Goal: Check status: Check status

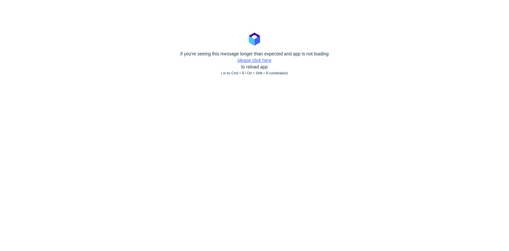
click at [256, 60] on link "please click here" at bounding box center [254, 60] width 34 height 5
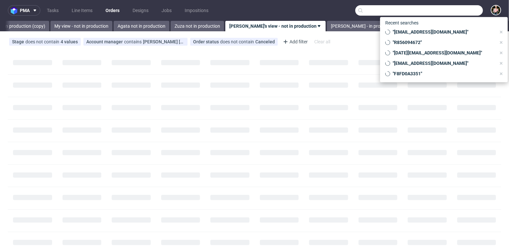
scroll to position [0, 234]
click at [446, 8] on input "text" at bounding box center [419, 10] width 128 height 10
paste input "R265083765"
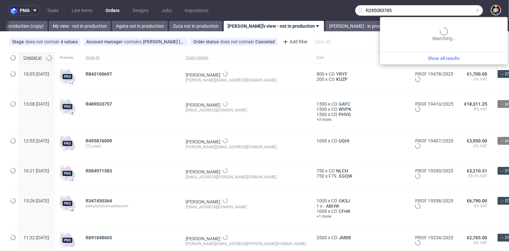
type input "R265083765"
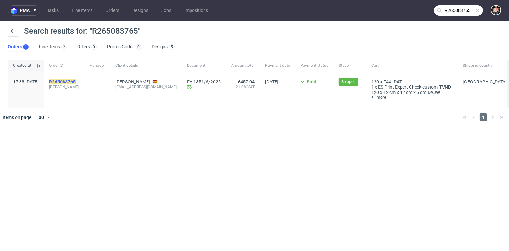
click at [76, 81] on mark "R265083765" at bounding box center [62, 81] width 26 height 5
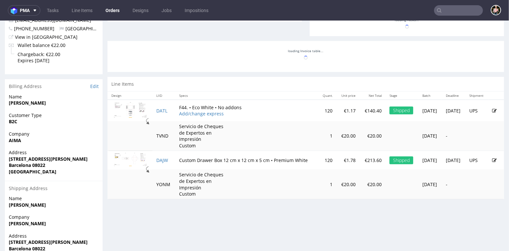
scroll to position [260, 0]
